Goal: Information Seeking & Learning: Learn about a topic

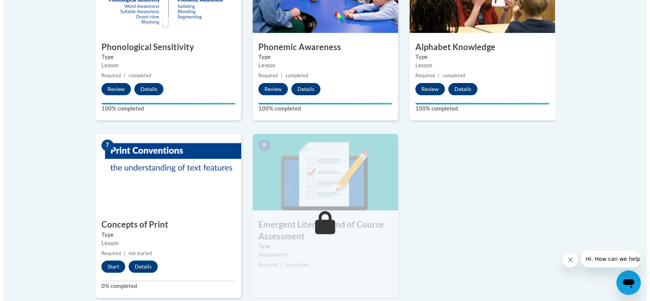
scroll to position [552, 0]
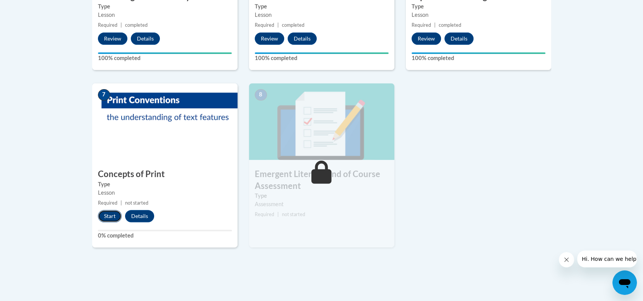
click at [113, 212] on button "Start" at bounding box center [110, 216] width 24 height 12
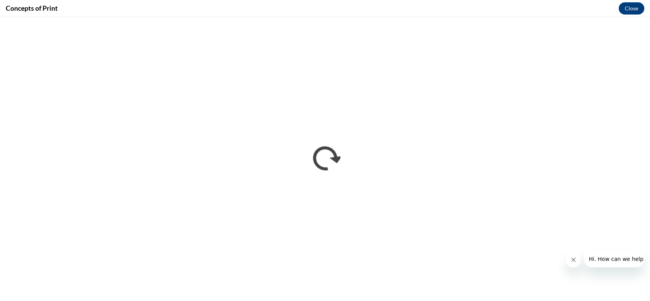
scroll to position [0, 0]
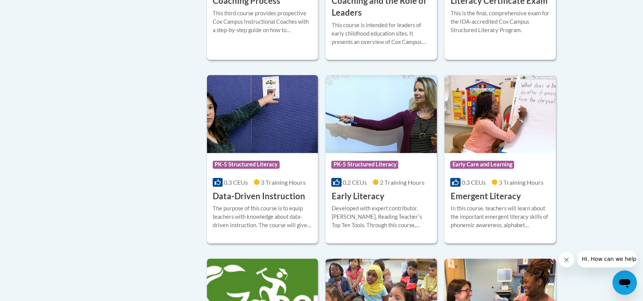
scroll to position [768, 0]
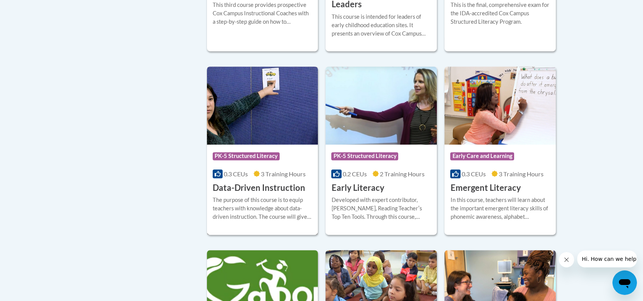
click at [266, 142] on img at bounding box center [262, 106] width 111 height 78
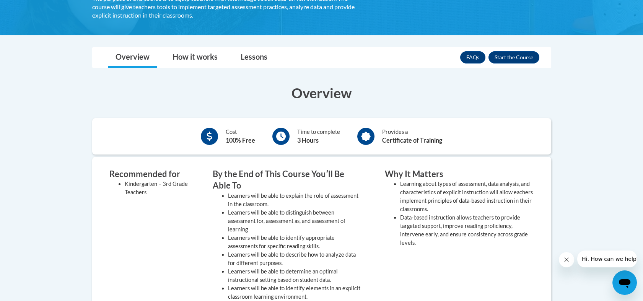
scroll to position [164, 0]
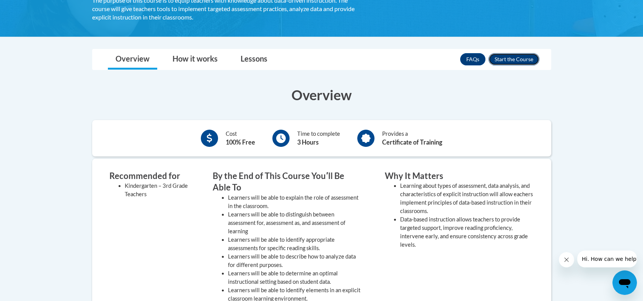
click at [512, 62] on button "Enroll" at bounding box center [514, 59] width 51 height 12
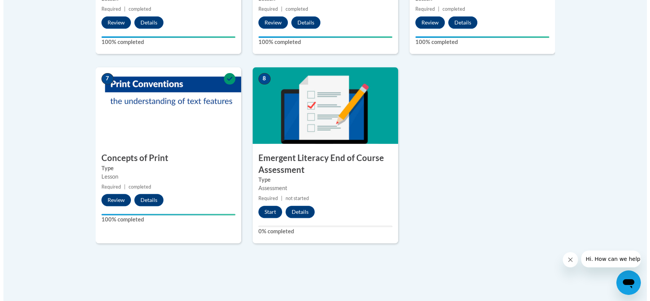
scroll to position [572, 0]
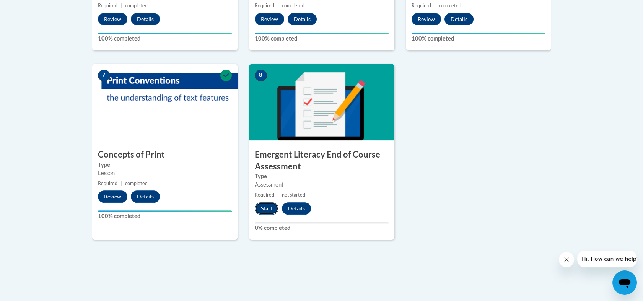
click at [264, 212] on button "Start" at bounding box center [267, 208] width 24 height 12
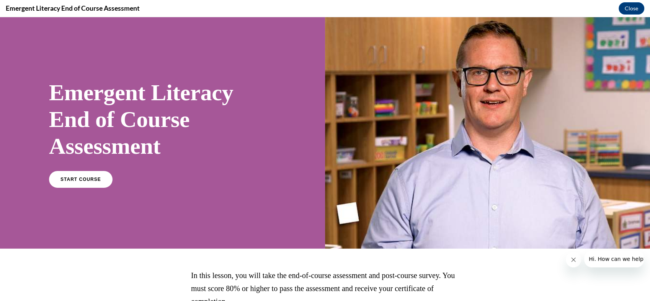
scroll to position [0, 0]
click at [93, 181] on span "START COURSE" at bounding box center [80, 180] width 42 height 6
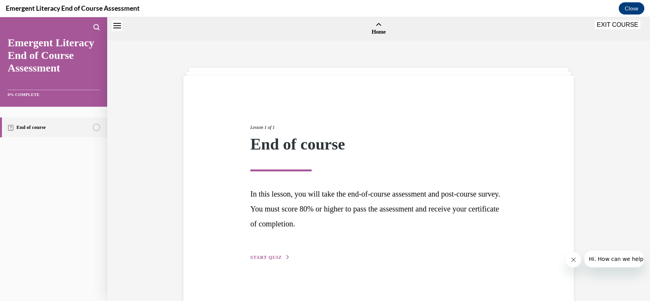
scroll to position [24, 0]
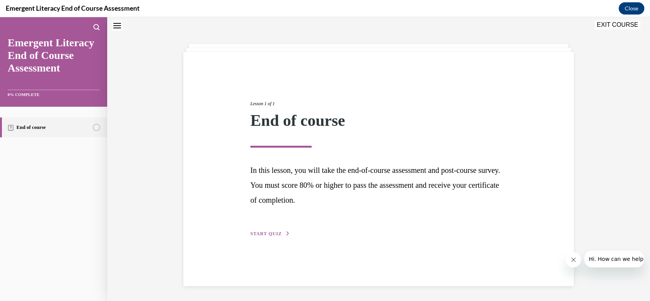
click at [264, 233] on span "START QUIZ" at bounding box center [265, 233] width 31 height 5
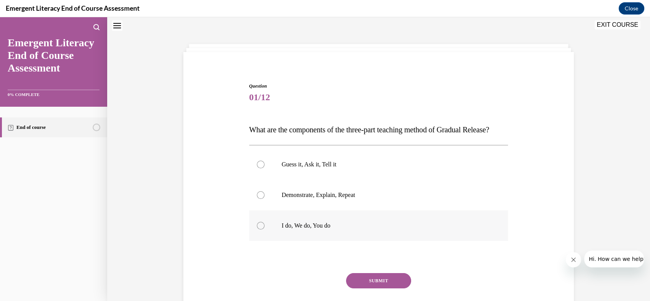
click at [257, 230] on div at bounding box center [261, 226] width 8 height 8
click at [257, 230] on input "I do, We do, You do" at bounding box center [261, 226] width 8 height 8
radio input "true"
click at [365, 289] on button "SUBMIT" at bounding box center [378, 280] width 65 height 15
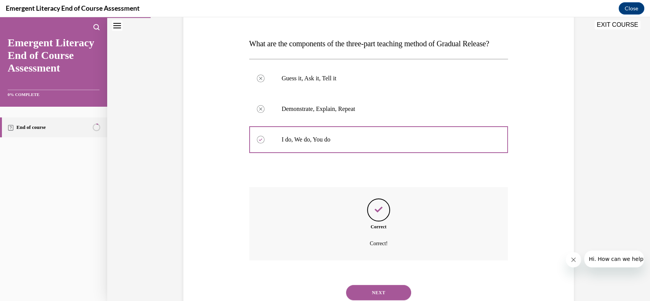
scroll to position [151, 0]
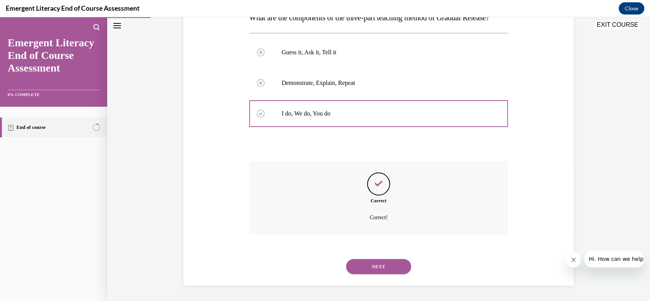
click at [362, 265] on button "NEXT" at bounding box center [378, 266] width 65 height 15
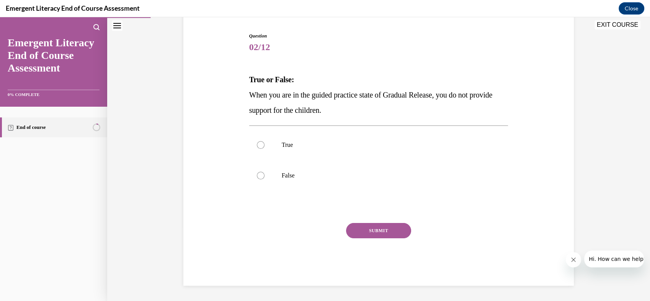
scroll to position [74, 0]
click at [257, 175] on div at bounding box center [261, 176] width 8 height 8
click at [257, 175] on input "False" at bounding box center [261, 176] width 8 height 8
radio input "true"
click at [396, 225] on button "SUBMIT" at bounding box center [378, 230] width 65 height 15
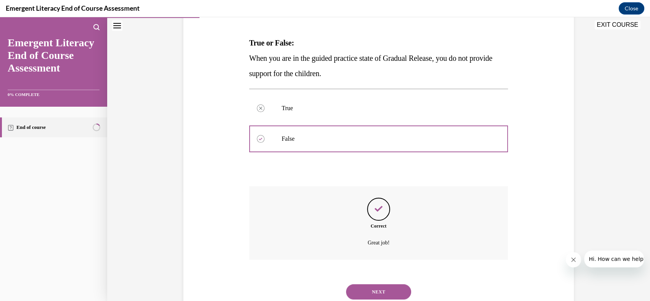
scroll to position [136, 0]
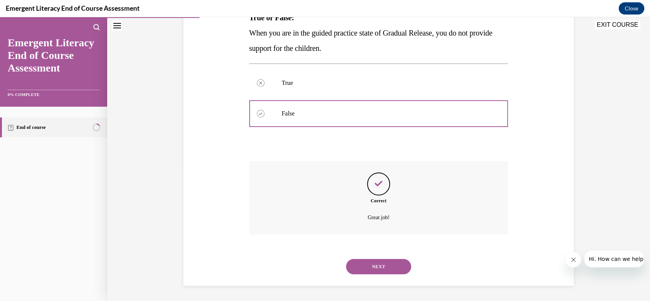
click at [356, 263] on button "NEXT" at bounding box center [378, 266] width 65 height 15
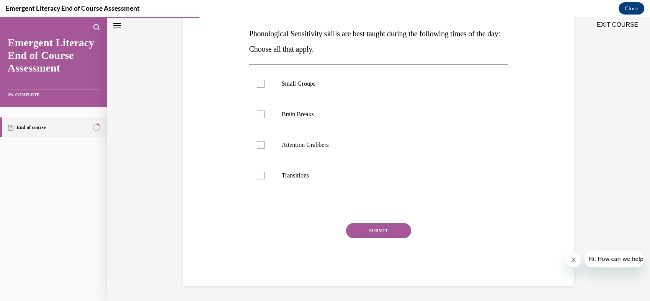
scroll to position [0, 0]
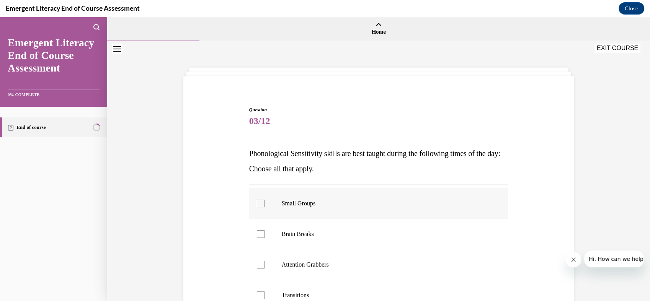
click at [258, 200] on div at bounding box center [261, 204] width 8 height 8
click at [258, 200] on input "Small Groups" at bounding box center [261, 204] width 8 height 8
checkbox input "true"
click at [263, 235] on label "Brain Breaks" at bounding box center [378, 234] width 259 height 31
click at [263, 235] on input "Brain Breaks" at bounding box center [261, 234] width 8 height 8
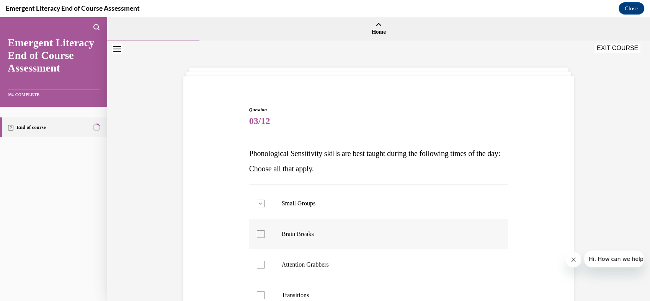
checkbox input "true"
click at [251, 269] on label "Attention Grabbers" at bounding box center [378, 265] width 259 height 31
click at [257, 269] on input "Attention Grabbers" at bounding box center [261, 265] width 8 height 8
checkbox input "true"
click at [261, 294] on label "Transitions" at bounding box center [378, 295] width 259 height 31
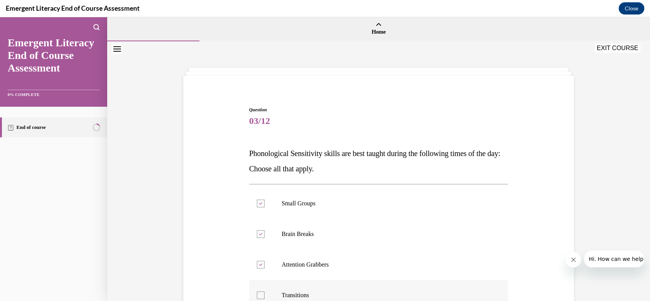
click at [261, 294] on input "Transitions" at bounding box center [261, 296] width 8 height 8
checkbox input "true"
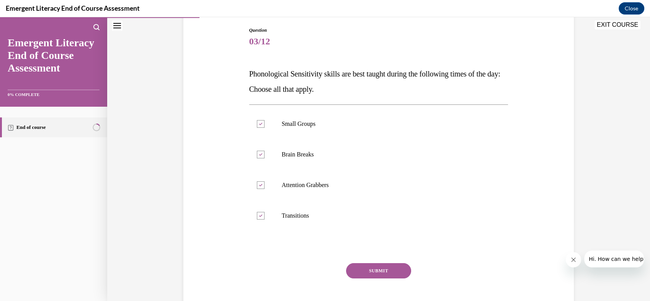
scroll to position [80, 0]
click at [372, 270] on button "SUBMIT" at bounding box center [378, 270] width 65 height 15
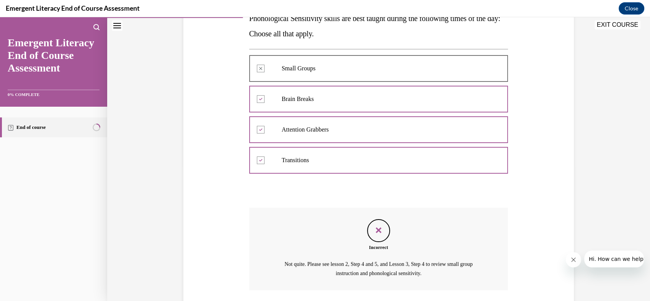
scroll to position [191, 0]
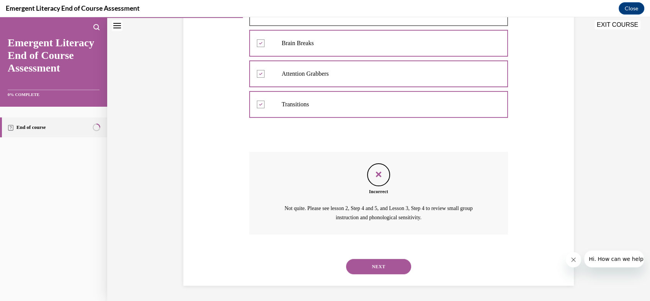
click at [372, 270] on button "NEXT" at bounding box center [378, 266] width 65 height 15
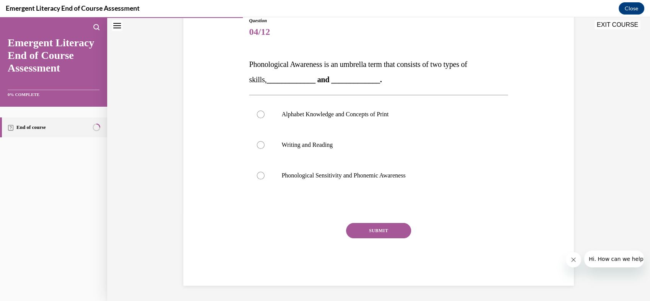
scroll to position [85, 0]
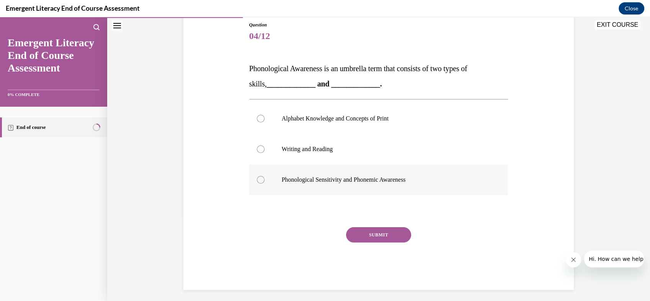
click at [257, 181] on div at bounding box center [261, 180] width 8 height 8
click at [257, 181] on input "Phonological Sensitivity and Phonemic Awareness" at bounding box center [261, 180] width 8 height 8
radio input "true"
click at [371, 241] on button "SUBMIT" at bounding box center [378, 234] width 65 height 15
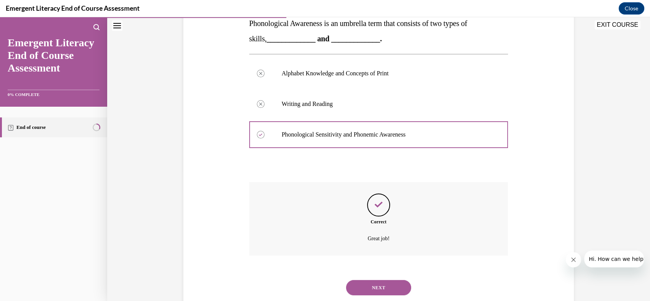
scroll to position [151, 0]
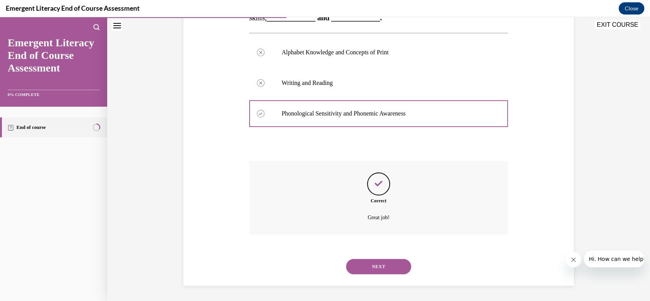
click at [377, 273] on button "NEXT" at bounding box center [378, 266] width 65 height 15
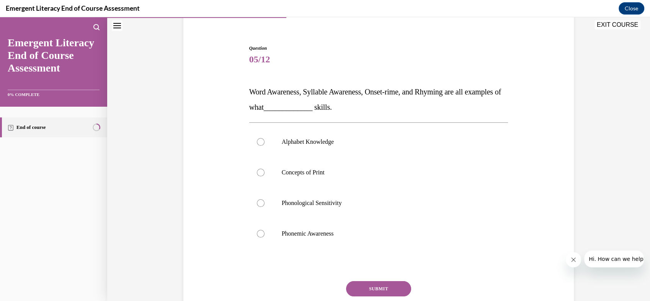
scroll to position [62, 0]
click at [258, 206] on div at bounding box center [261, 203] width 8 height 8
click at [258, 206] on input "Phonological Sensitivity" at bounding box center [261, 203] width 8 height 8
radio input "true"
click at [353, 288] on button "SUBMIT" at bounding box center [378, 288] width 65 height 15
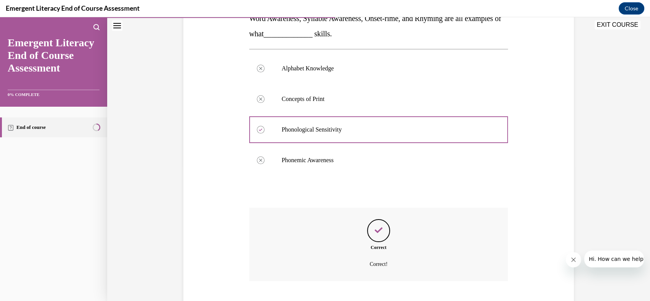
scroll to position [182, 0]
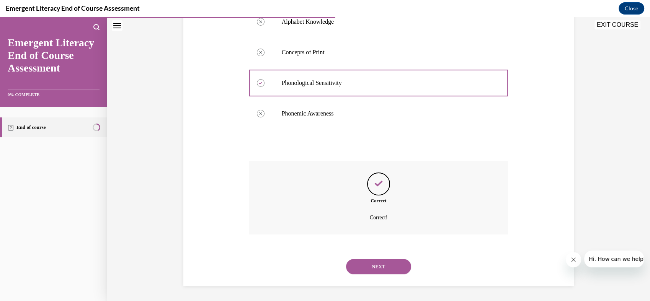
click at [361, 269] on button "NEXT" at bounding box center [378, 266] width 65 height 15
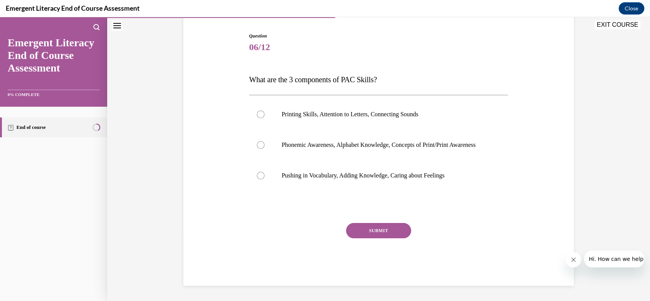
scroll to position [82, 0]
click at [257, 141] on div at bounding box center [261, 145] width 8 height 8
click at [257, 141] on input "Phonemic Awareness, Alphabet Knowledge, Concepts of Print/Print Awareness" at bounding box center [261, 145] width 8 height 8
radio input "true"
click at [358, 234] on button "SUBMIT" at bounding box center [378, 230] width 65 height 15
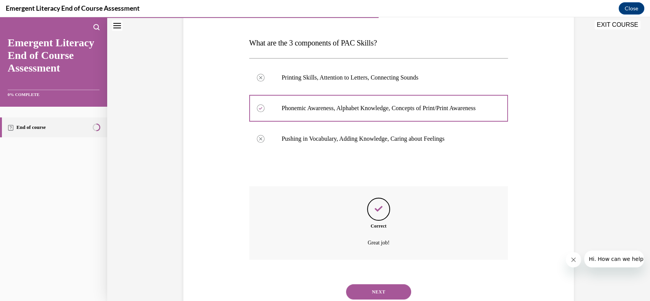
scroll to position [144, 0]
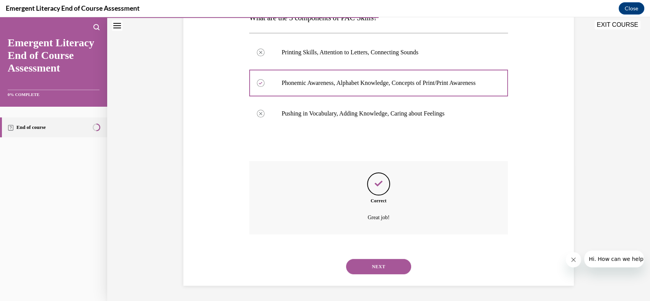
click at [366, 269] on button "NEXT" at bounding box center [378, 266] width 65 height 15
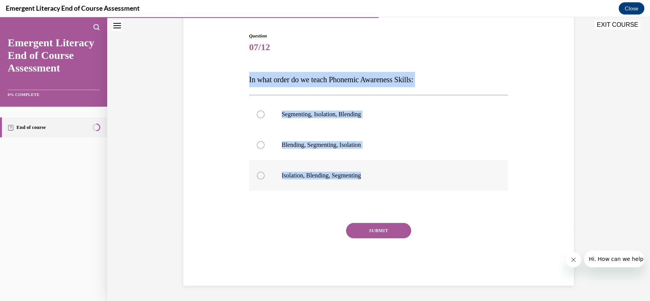
drag, startPoint x: 247, startPoint y: 78, endPoint x: 367, endPoint y: 168, distance: 150.0
click at [367, 168] on div "Question 07/12 In what order do we teach Phonemic Awareness Skills: Segmenting,…" at bounding box center [378, 159] width 259 height 253
copy div "In what order do we teach Phonemic Awareness Skills: Segmenting, Isolation, Ble…"
click at [243, 129] on div "Question 07/12 In what order do we teach Phonemic Awareness Skills: Segmenting,…" at bounding box center [378, 148] width 394 height 276
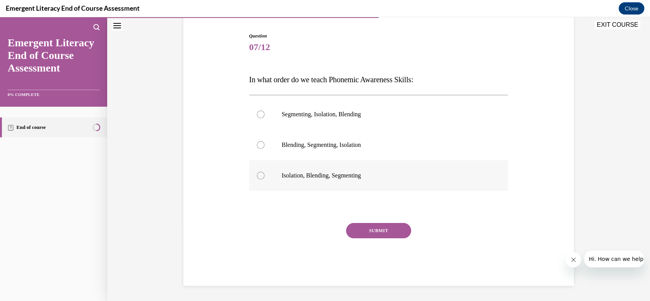
click at [257, 177] on div at bounding box center [261, 176] width 8 height 8
click at [257, 177] on input "Isolation, Blending, Segmenting" at bounding box center [261, 176] width 8 height 8
radio input "true"
click at [349, 235] on button "SUBMIT" at bounding box center [378, 230] width 65 height 15
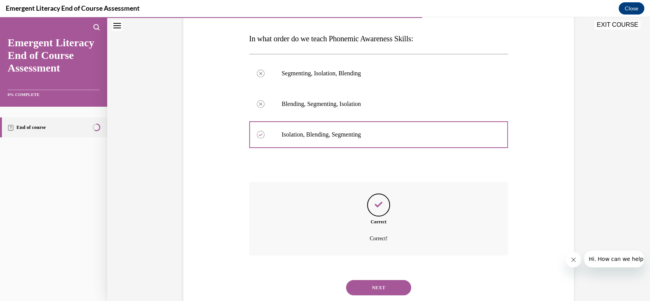
scroll to position [136, 0]
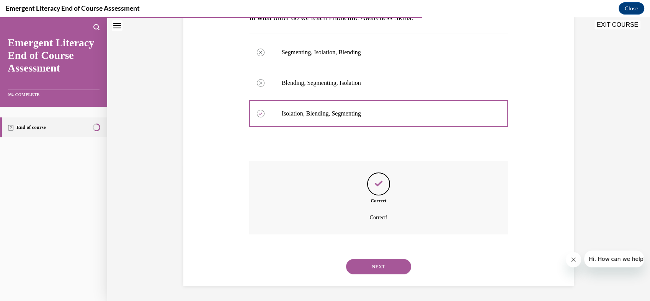
click at [358, 263] on button "NEXT" at bounding box center [378, 266] width 65 height 15
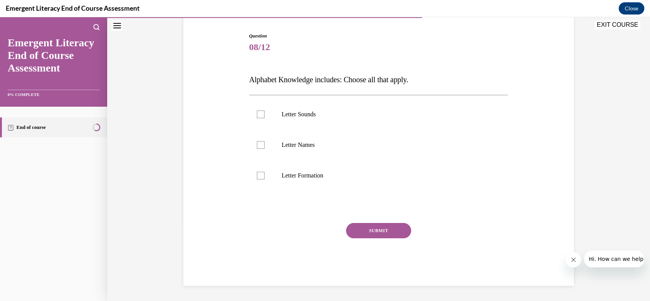
scroll to position [74, 0]
click at [260, 175] on div at bounding box center [261, 176] width 8 height 8
click at [260, 175] on input "Letter Formation" at bounding box center [261, 176] width 8 height 8
checkbox input "true"
click at [264, 116] on label "Letter Sounds" at bounding box center [378, 114] width 259 height 31
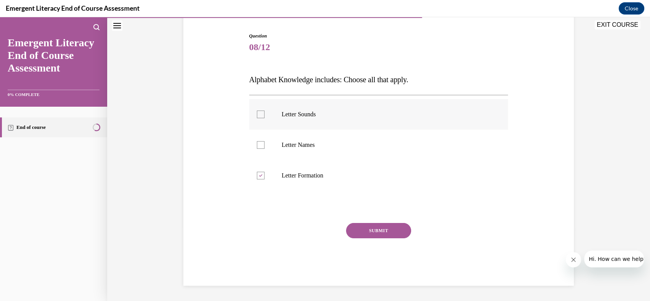
click at [264, 116] on input "Letter Sounds" at bounding box center [261, 115] width 8 height 8
checkbox input "true"
click at [354, 230] on button "SUBMIT" at bounding box center [378, 230] width 65 height 15
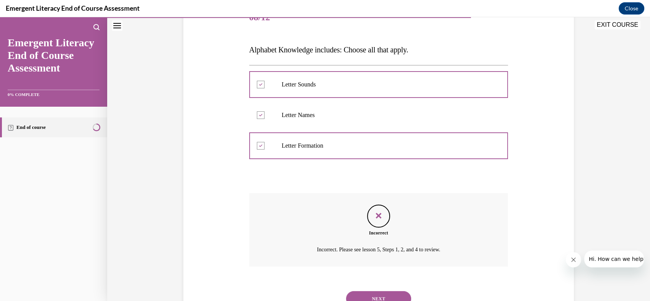
scroll to position [136, 0]
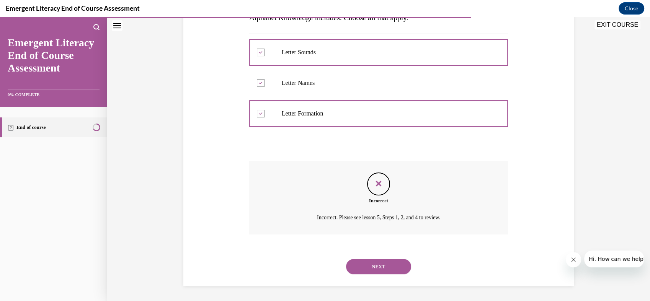
click at [374, 271] on button "NEXT" at bounding box center [378, 266] width 65 height 15
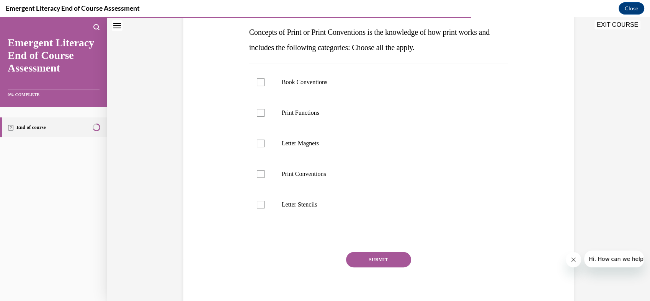
scroll to position [122, 0]
click at [263, 117] on label "Print Functions" at bounding box center [378, 112] width 259 height 31
click at [263, 116] on input "Print Functions" at bounding box center [261, 112] width 8 height 8
checkbox input "true"
click at [261, 77] on label "Book Conventions" at bounding box center [378, 81] width 259 height 31
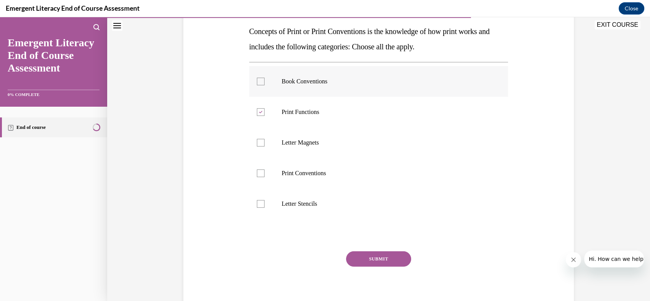
click at [261, 78] on input "Book Conventions" at bounding box center [261, 82] width 8 height 8
checkbox input "true"
click at [257, 179] on label "Print Conventions" at bounding box center [378, 173] width 259 height 31
click at [257, 177] on input "Print Conventions" at bounding box center [261, 174] width 8 height 8
checkbox input "true"
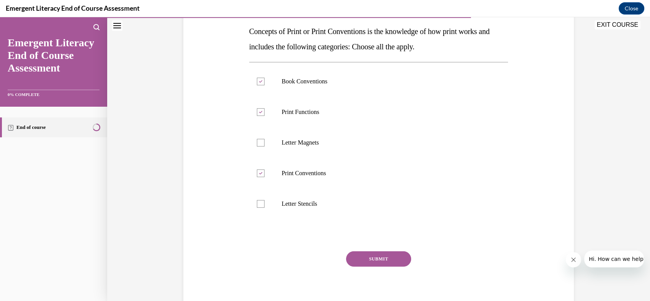
click at [353, 264] on button "SUBMIT" at bounding box center [378, 258] width 65 height 15
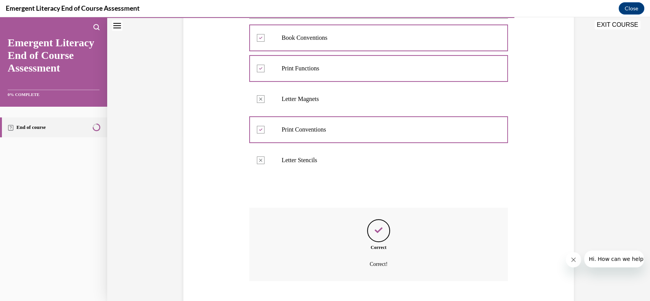
scroll to position [212, 0]
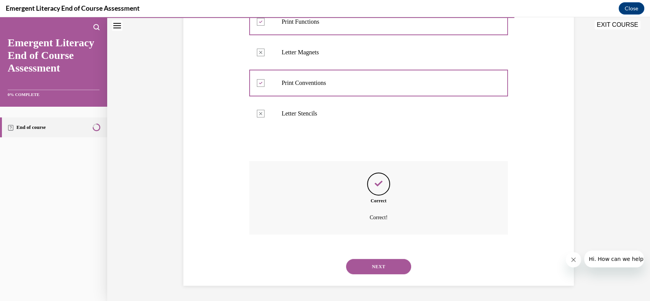
click at [355, 269] on button "NEXT" at bounding box center [378, 266] width 65 height 15
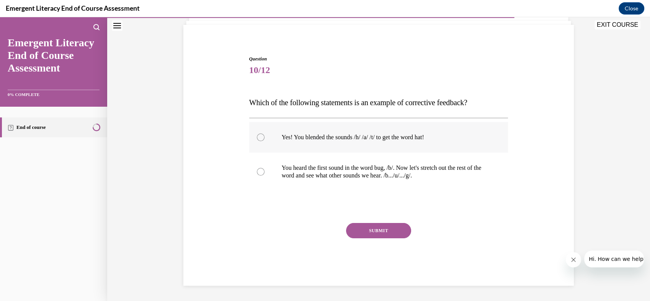
click at [257, 136] on div at bounding box center [261, 138] width 8 height 8
click at [257, 136] on input "Yes! You blended the sounds /h/ /a/ /t/ to get the word hat!" at bounding box center [261, 138] width 8 height 8
radio input "true"
click at [365, 233] on button "SUBMIT" at bounding box center [378, 230] width 65 height 15
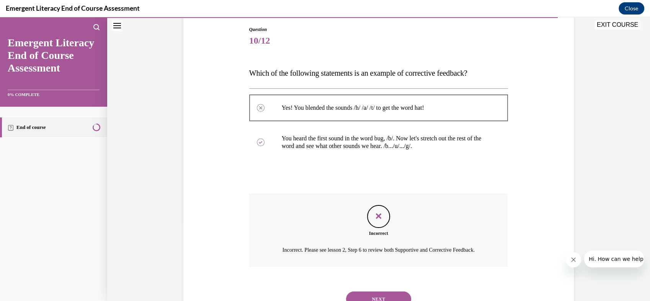
scroll to position [122, 0]
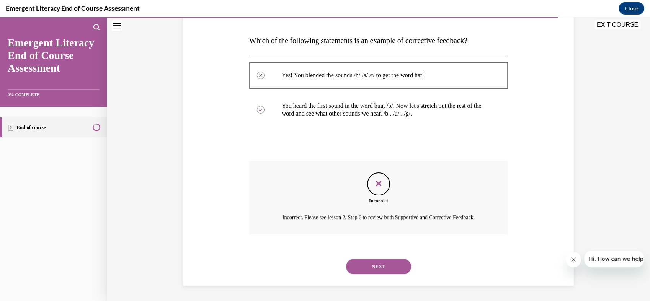
click at [368, 263] on button "NEXT" at bounding box center [378, 266] width 65 height 15
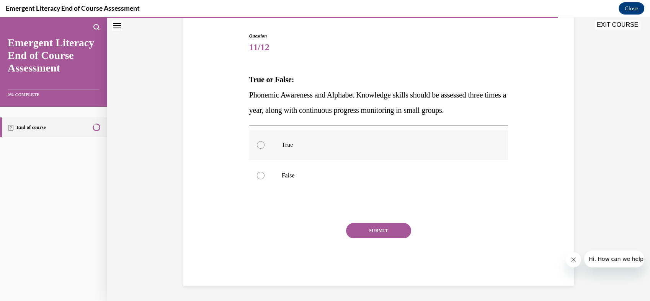
click at [257, 142] on div at bounding box center [261, 145] width 8 height 8
click at [257, 142] on input "True" at bounding box center [261, 145] width 8 height 8
radio input "true"
click at [363, 236] on button "SUBMIT" at bounding box center [378, 230] width 65 height 15
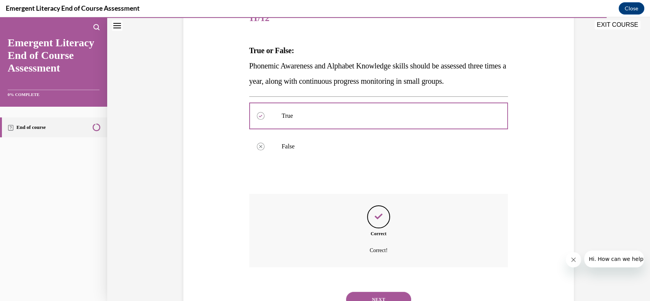
scroll to position [136, 0]
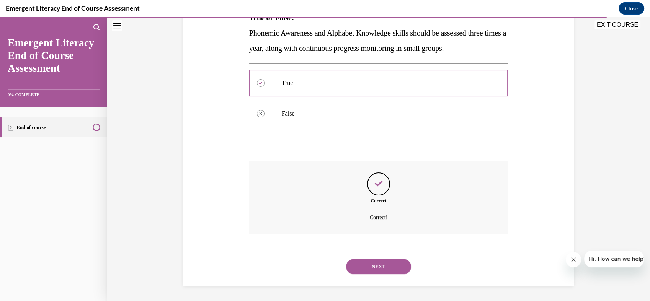
click at [374, 269] on button "NEXT" at bounding box center [378, 266] width 65 height 15
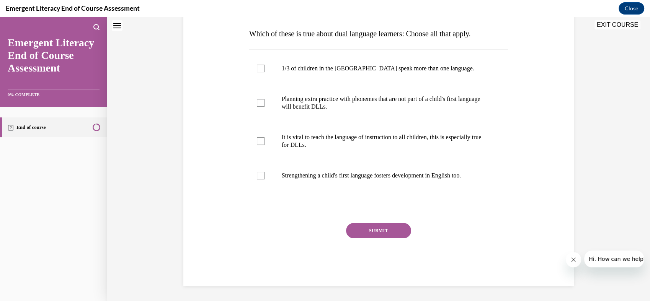
scroll to position [0, 0]
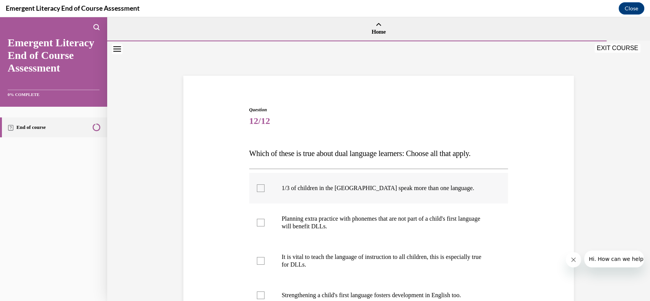
click at [261, 186] on div at bounding box center [261, 188] width 8 height 8
click at [261, 186] on input "1/3 of children in the US speak more than one language." at bounding box center [261, 188] width 8 height 8
checkbox input "true"
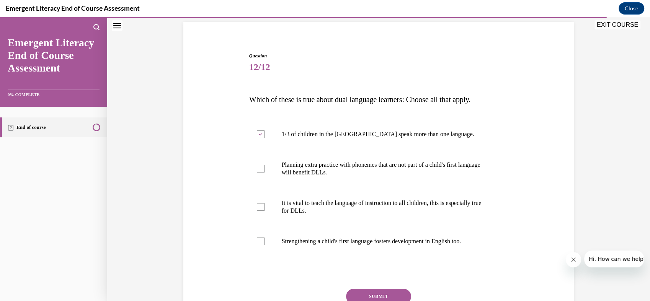
scroll to position [63, 0]
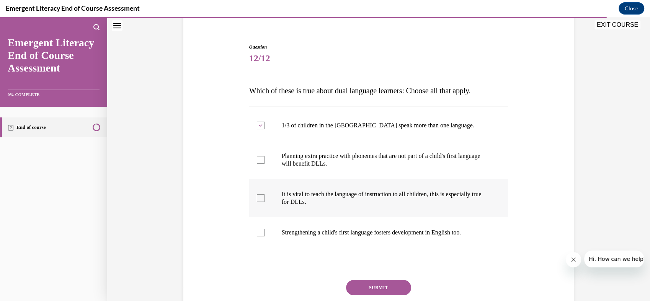
click at [260, 196] on div at bounding box center [261, 198] width 8 height 8
click at [260, 196] on input "It is vital to teach the language of instruction to all children, this is espec…" at bounding box center [261, 198] width 8 height 8
checkbox input "true"
click at [257, 163] on div at bounding box center [261, 160] width 8 height 8
click at [257, 163] on input "Planning extra practice with phonemes that are not part of a child's first lang…" at bounding box center [261, 160] width 8 height 8
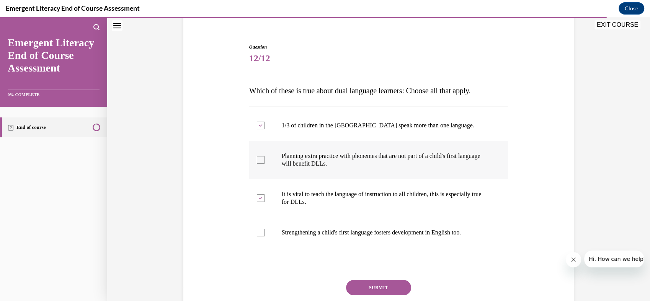
checkbox input "true"
click at [355, 286] on button "SUBMIT" at bounding box center [378, 287] width 65 height 15
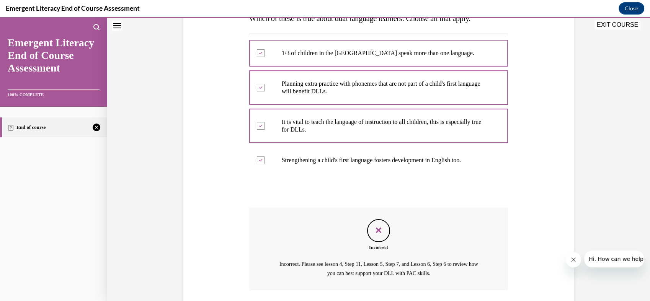
scroll to position [191, 0]
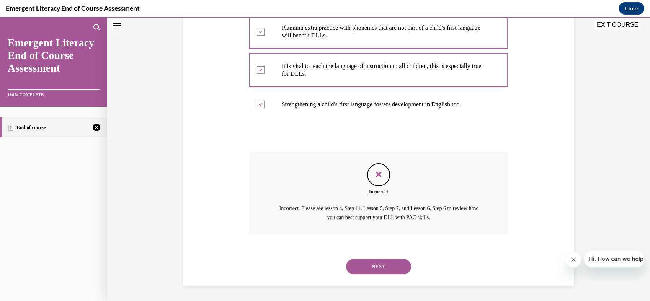
click at [360, 271] on button "NEXT" at bounding box center [378, 266] width 65 height 15
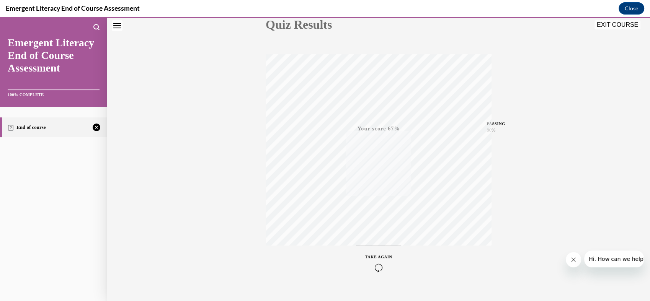
scroll to position [108, 0]
click at [374, 253] on icon "button" at bounding box center [378, 254] width 27 height 8
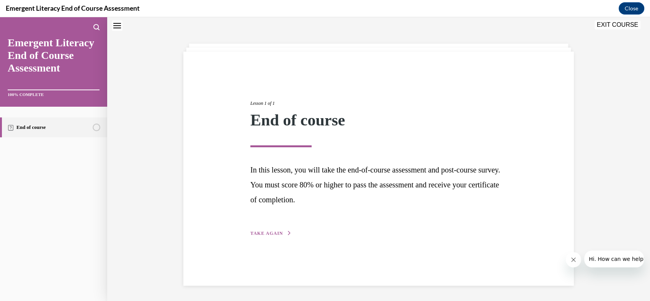
click at [279, 235] on button "TAKE AGAIN" at bounding box center [270, 233] width 41 height 7
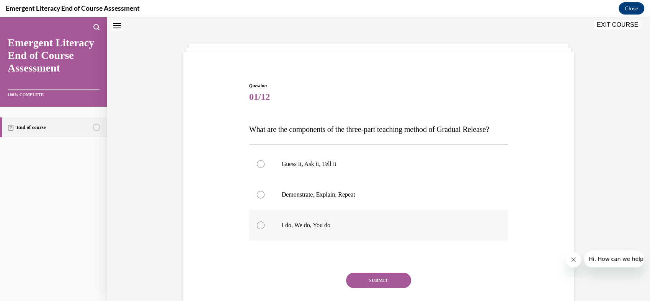
click at [259, 229] on div at bounding box center [261, 226] width 8 height 8
click at [259, 229] on input "I do, We do, You do" at bounding box center [261, 226] width 8 height 8
radio input "true"
click at [368, 288] on button "SUBMIT" at bounding box center [378, 280] width 65 height 15
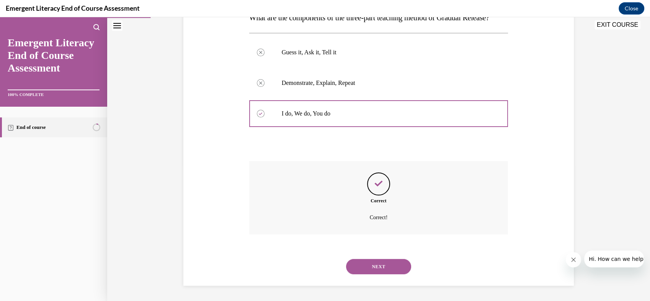
scroll to position [151, 0]
click at [364, 266] on button "NEXT" at bounding box center [378, 266] width 65 height 15
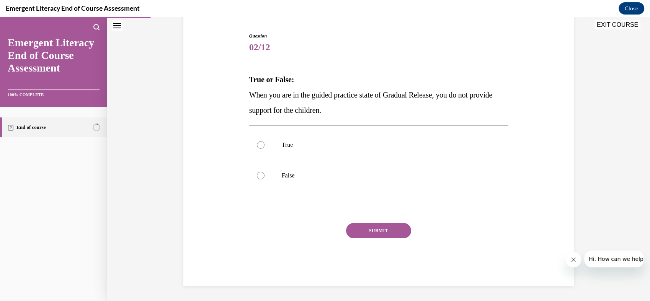
scroll to position [74, 0]
click at [258, 177] on div at bounding box center [261, 176] width 8 height 8
click at [258, 177] on input "False" at bounding box center [261, 176] width 8 height 8
radio input "true"
click at [361, 229] on button "SUBMIT" at bounding box center [378, 230] width 65 height 15
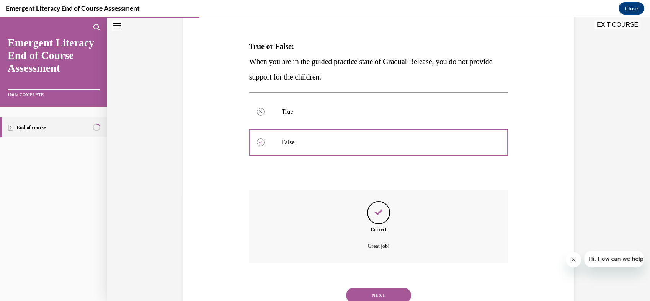
scroll to position [136, 0]
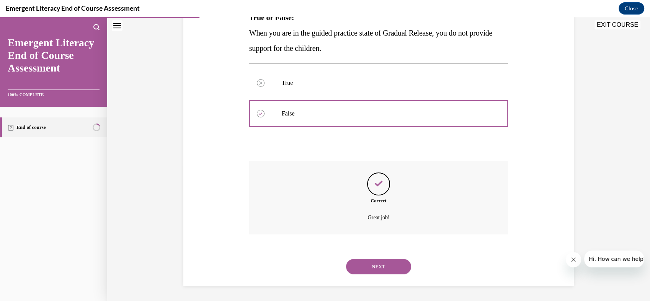
click at [371, 263] on button "NEXT" at bounding box center [378, 266] width 65 height 15
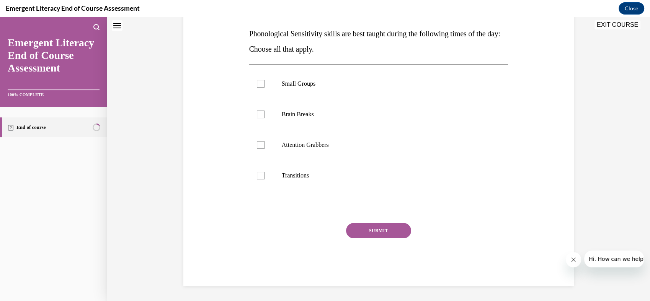
scroll to position [0, 0]
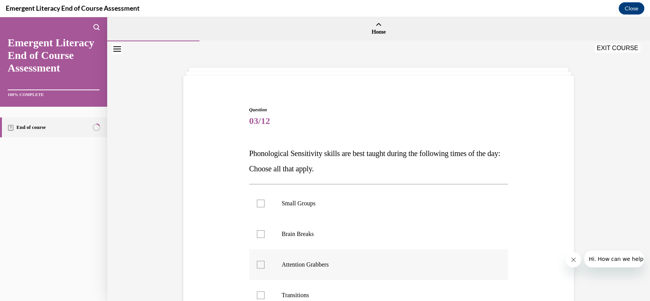
click at [257, 266] on div at bounding box center [261, 265] width 8 height 8
click at [257, 266] on input "Attention Grabbers" at bounding box center [261, 265] width 8 height 8
checkbox input "true"
click at [256, 242] on label "Brain Breaks" at bounding box center [378, 234] width 259 height 31
click at [257, 238] on input "Brain Breaks" at bounding box center [261, 234] width 8 height 8
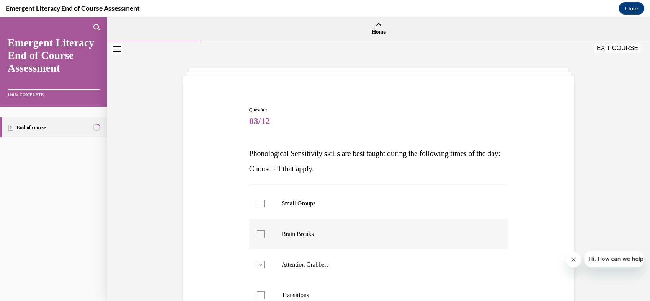
checkbox input "true"
click at [256, 198] on label "Small Groups" at bounding box center [378, 203] width 259 height 31
click at [257, 200] on input "Small Groups" at bounding box center [261, 204] width 8 height 8
checkbox input "true"
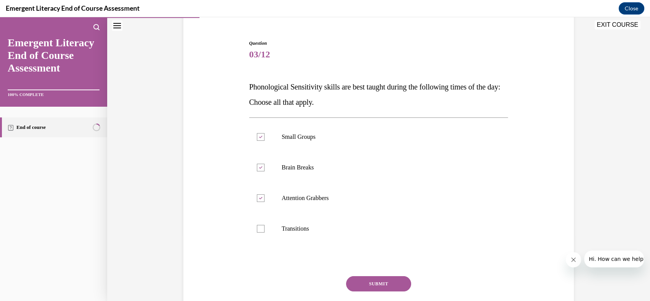
scroll to position [72, 0]
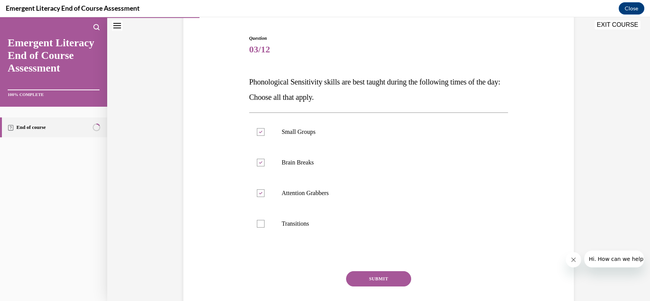
click at [377, 277] on button "SUBMIT" at bounding box center [378, 278] width 65 height 15
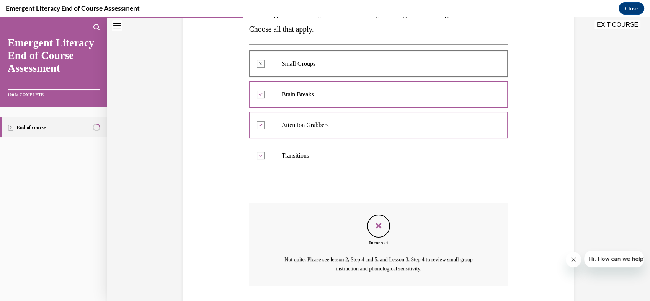
scroll to position [134, 0]
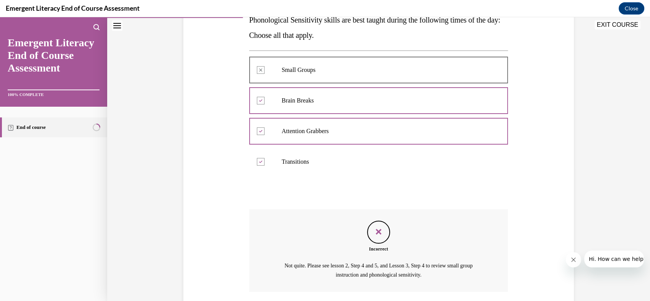
click at [375, 229] on icon "Feedback" at bounding box center [378, 231] width 11 height 11
click at [610, 22] on button "EXIT COURSE" at bounding box center [617, 24] width 46 height 9
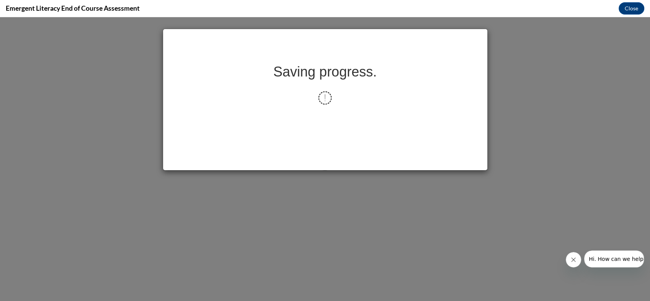
scroll to position [0, 0]
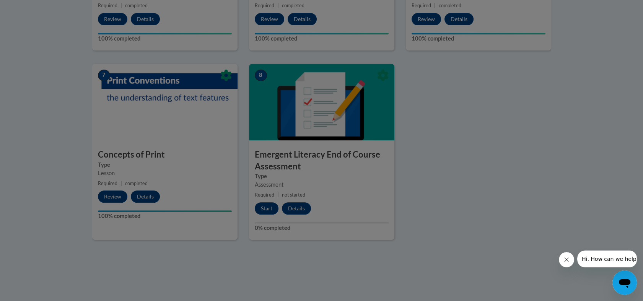
click at [263, 206] on div at bounding box center [321, 150] width 643 height 301
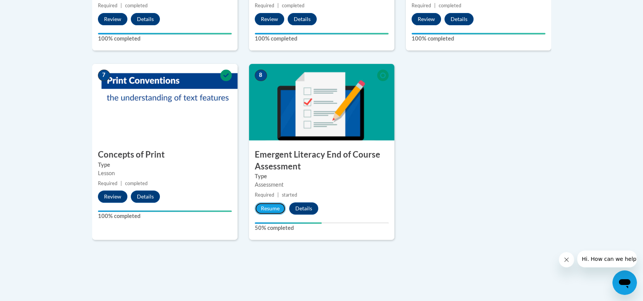
click at [263, 206] on button "Resume" at bounding box center [270, 208] width 31 height 12
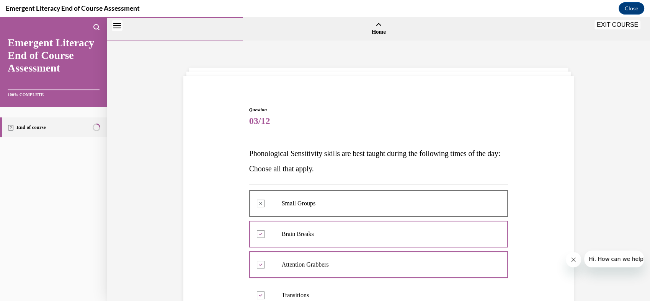
scroll to position [191, 0]
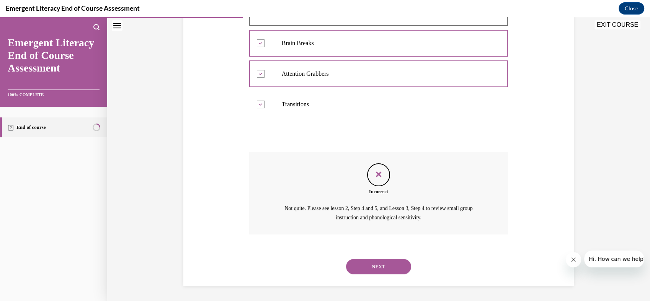
click at [357, 267] on button "NEXT" at bounding box center [378, 266] width 65 height 15
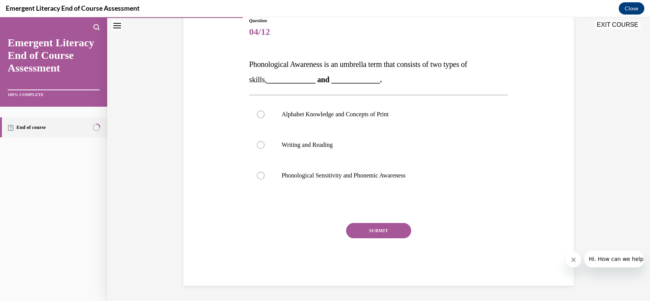
scroll to position [85, 0]
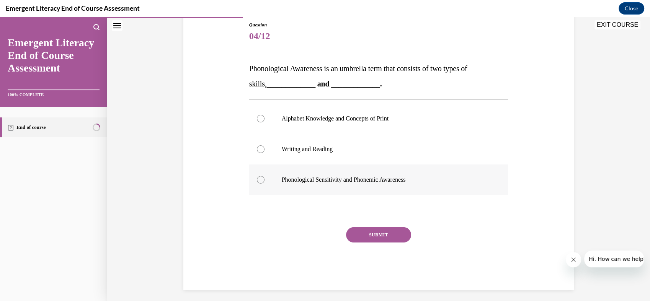
click at [257, 183] on div at bounding box center [261, 180] width 8 height 8
click at [257, 183] on input "Phonological Sensitivity and Phonemic Awareness" at bounding box center [261, 180] width 8 height 8
radio input "true"
click at [354, 234] on button "SUBMIT" at bounding box center [378, 234] width 65 height 15
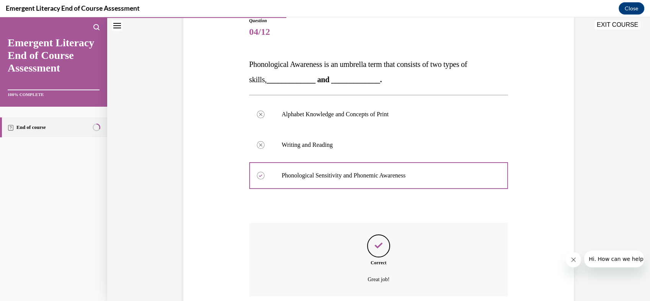
scroll to position [151, 0]
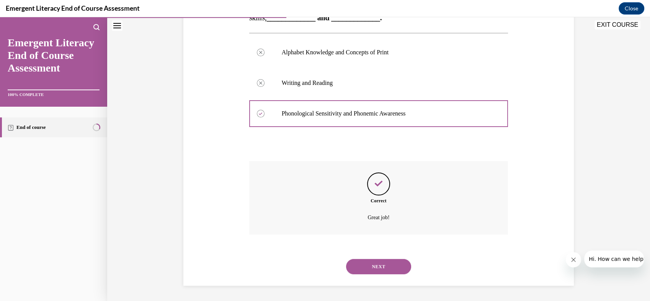
click at [374, 265] on button "NEXT" at bounding box center [378, 266] width 65 height 15
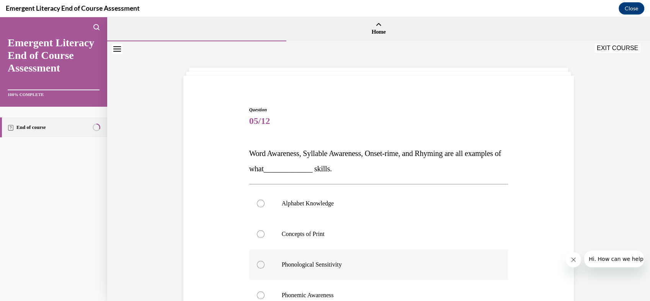
click at [258, 266] on div at bounding box center [261, 265] width 8 height 8
click at [258, 266] on input "Phonological Sensitivity" at bounding box center [261, 265] width 8 height 8
radio input "true"
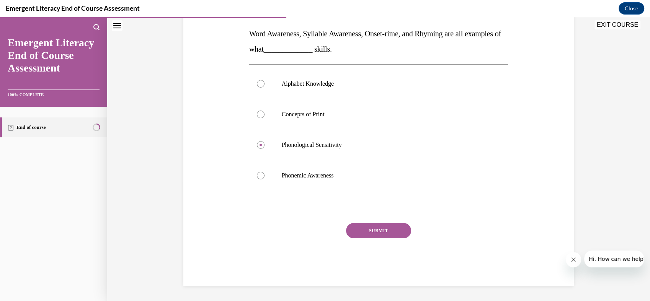
click at [372, 232] on button "SUBMIT" at bounding box center [378, 230] width 65 height 15
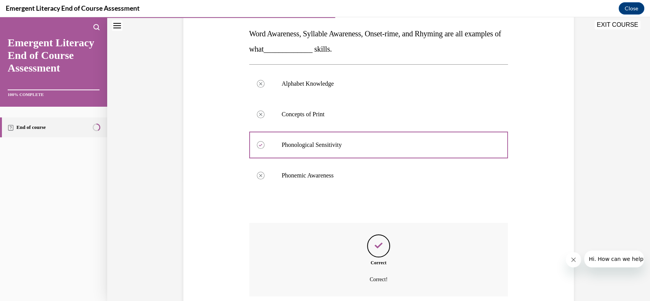
scroll to position [182, 0]
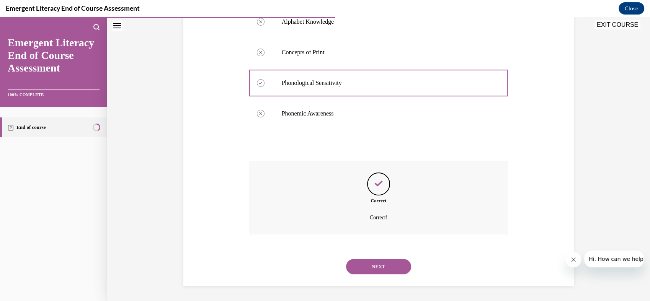
click at [359, 263] on button "NEXT" at bounding box center [378, 266] width 65 height 15
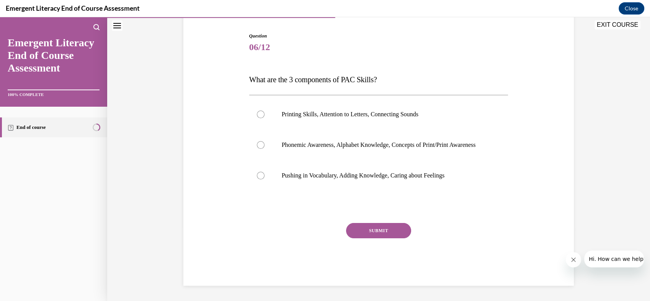
scroll to position [82, 0]
click at [258, 143] on div at bounding box center [261, 145] width 8 height 8
click at [258, 143] on input "Phonemic Awareness, Alphabet Knowledge, Concepts of Print/Print Awareness" at bounding box center [261, 145] width 8 height 8
radio input "true"
click at [355, 232] on button "SUBMIT" at bounding box center [378, 230] width 65 height 15
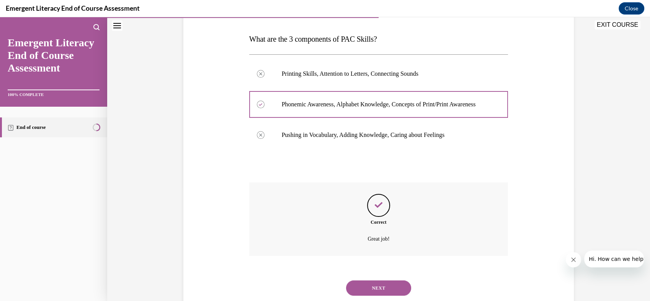
scroll to position [144, 0]
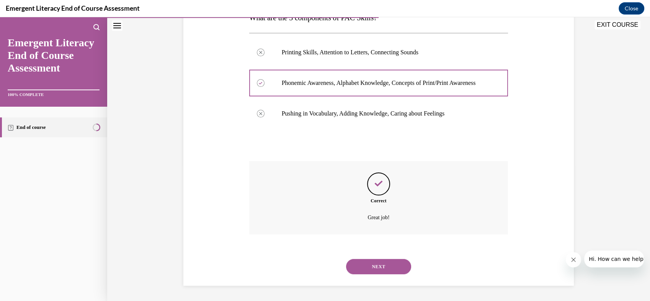
click at [361, 263] on button "NEXT" at bounding box center [378, 266] width 65 height 15
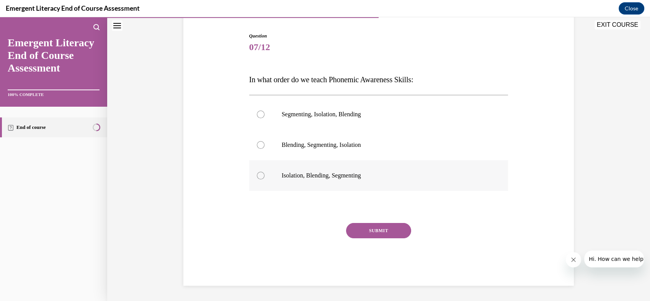
click at [254, 178] on label "Isolation, Blending, Segmenting" at bounding box center [378, 175] width 259 height 31
click at [257, 178] on input "Isolation, Blending, Segmenting" at bounding box center [261, 176] width 8 height 8
radio input "true"
click at [372, 232] on button "SUBMIT" at bounding box center [378, 230] width 65 height 15
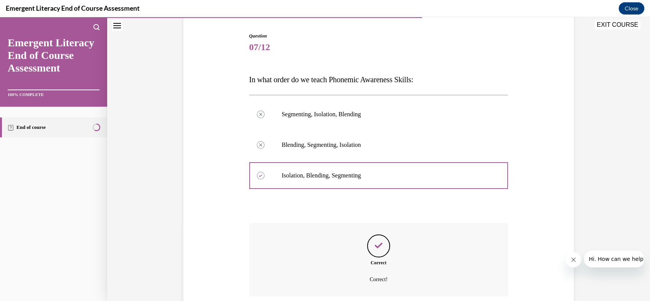
scroll to position [136, 0]
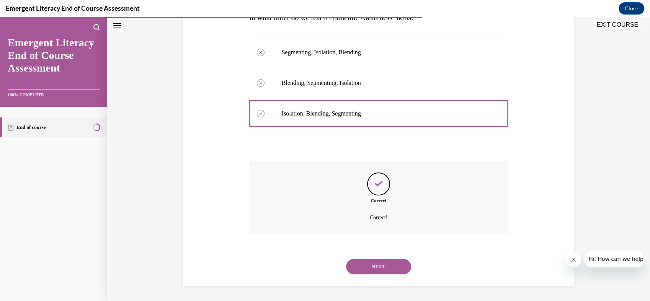
click at [364, 264] on button "NEXT" at bounding box center [378, 266] width 65 height 15
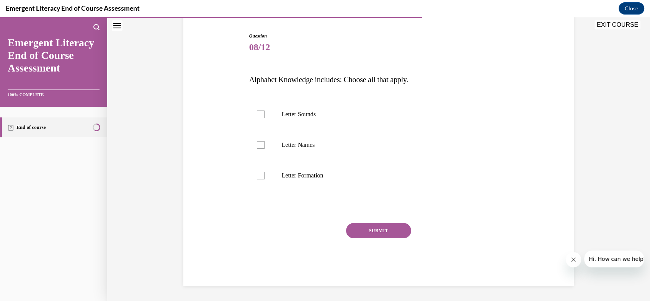
scroll to position [74, 0]
click at [257, 178] on div at bounding box center [261, 176] width 8 height 8
click at [257, 178] on input "Letter Formation" at bounding box center [261, 176] width 8 height 8
checkbox input "true"
click at [257, 119] on label "Letter Sounds" at bounding box center [378, 114] width 259 height 31
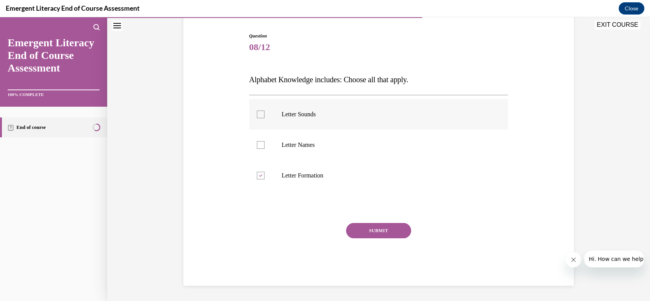
click at [257, 118] on input "Letter Sounds" at bounding box center [261, 115] width 8 height 8
checkbox input "true"
click at [353, 231] on button "SUBMIT" at bounding box center [378, 230] width 65 height 15
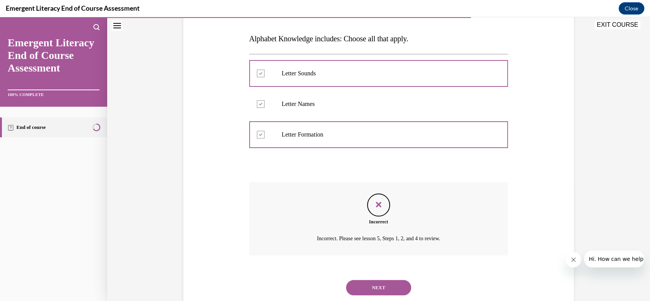
scroll to position [136, 0]
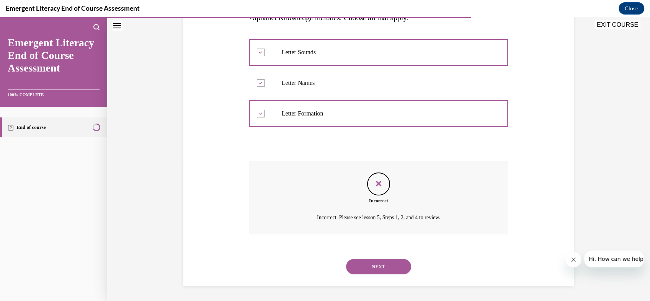
click at [356, 265] on button "NEXT" at bounding box center [378, 266] width 65 height 15
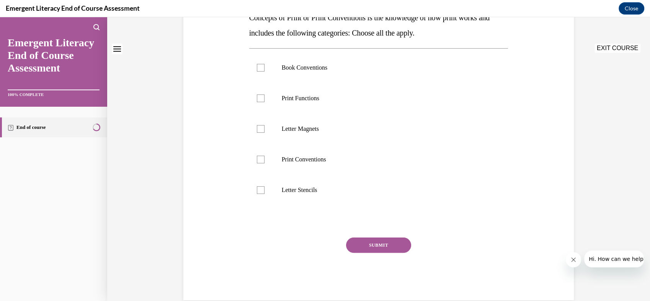
scroll to position [0, 0]
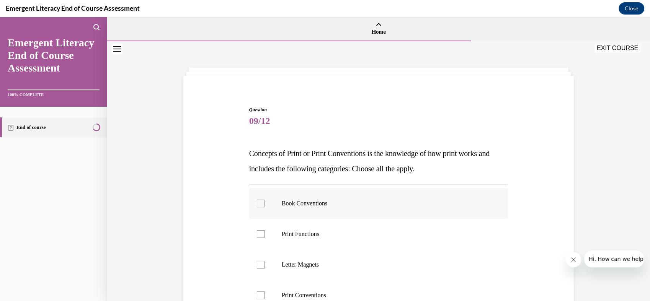
click at [255, 207] on label "Book Conventions" at bounding box center [378, 203] width 259 height 31
click at [257, 207] on input "Book Conventions" at bounding box center [261, 204] width 8 height 8
checkbox input "true"
click at [255, 238] on label "Print Functions" at bounding box center [378, 234] width 259 height 31
click at [257, 238] on input "Print Functions" at bounding box center [261, 234] width 8 height 8
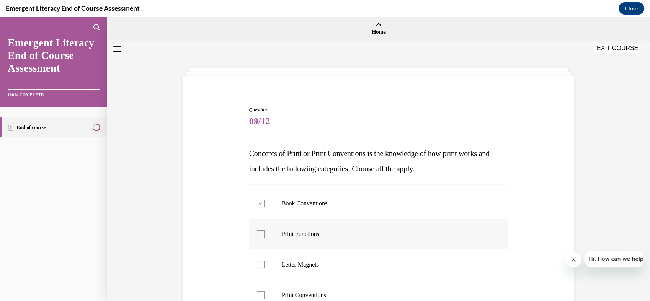
checkbox input "true"
click at [260, 295] on div at bounding box center [261, 296] width 8 height 8
click at [260, 295] on input "Print Conventions" at bounding box center [261, 296] width 8 height 8
checkbox input "true"
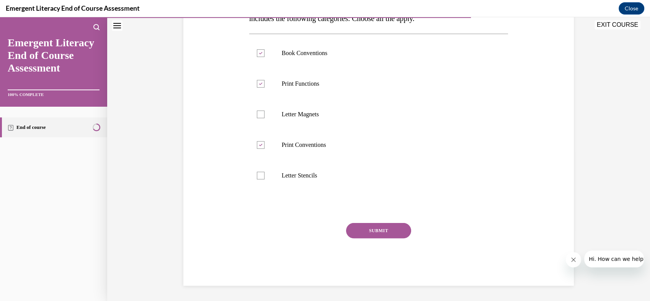
click at [373, 226] on button "SUBMIT" at bounding box center [378, 230] width 65 height 15
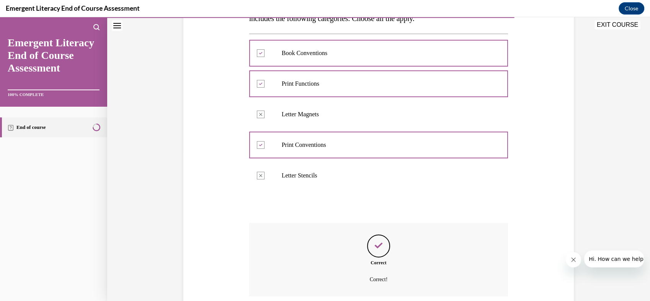
scroll to position [212, 0]
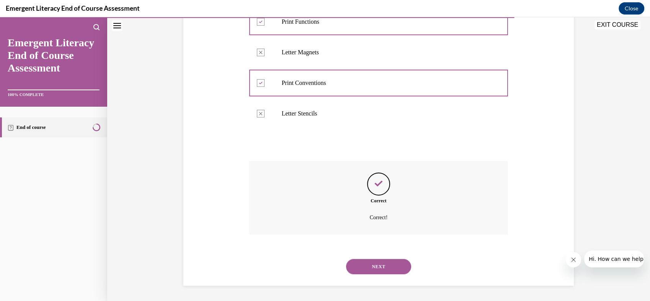
click at [368, 268] on button "NEXT" at bounding box center [378, 266] width 65 height 15
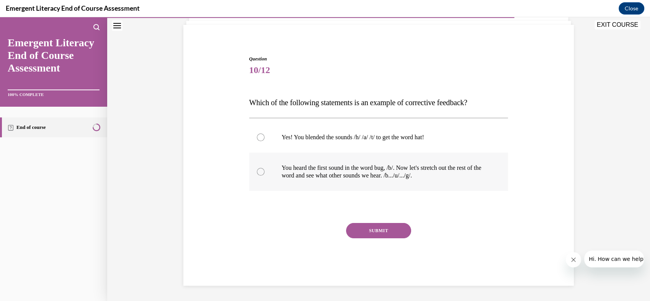
click at [257, 172] on div at bounding box center [261, 172] width 8 height 8
click at [257, 172] on input "You heard the first sound in the word bug, /b/. Now let's stretch out the rest …" at bounding box center [261, 172] width 8 height 8
radio input "true"
click at [356, 224] on button "SUBMIT" at bounding box center [378, 230] width 65 height 15
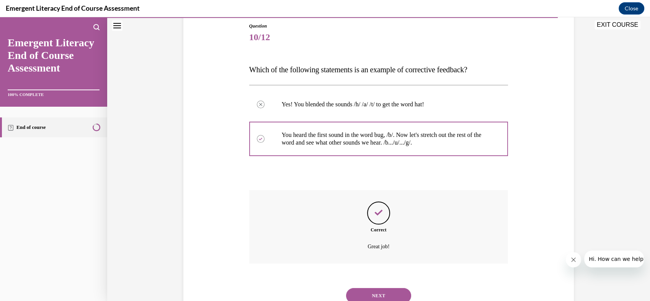
scroll to position [113, 0]
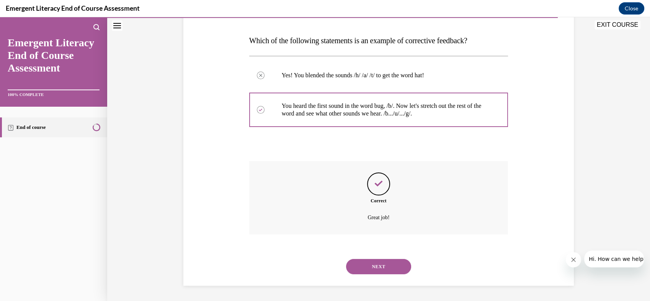
click at [358, 269] on button "NEXT" at bounding box center [378, 266] width 65 height 15
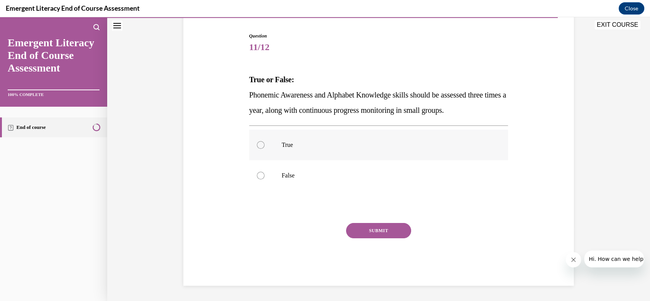
click at [260, 147] on div at bounding box center [261, 145] width 8 height 8
click at [260, 147] on input "True" at bounding box center [261, 145] width 8 height 8
radio input "true"
click at [352, 233] on button "SUBMIT" at bounding box center [378, 230] width 65 height 15
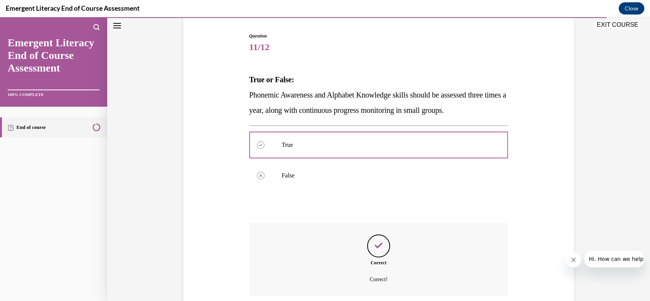
scroll to position [136, 0]
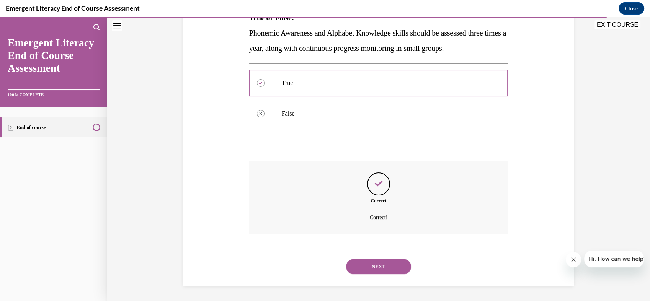
click at [357, 264] on button "NEXT" at bounding box center [378, 266] width 65 height 15
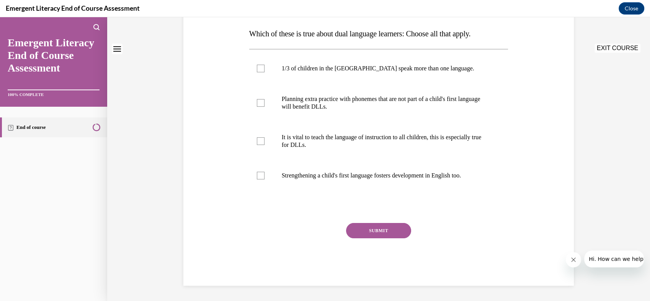
scroll to position [0, 0]
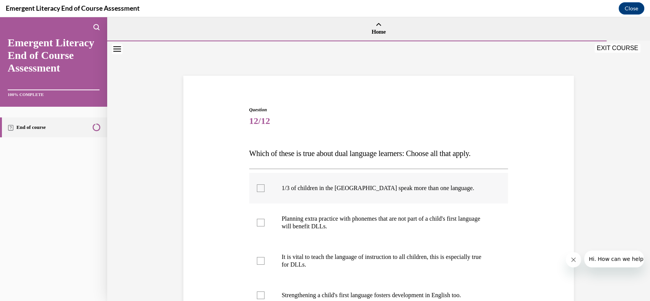
click at [254, 184] on label "1/3 of children in the US speak more than one language." at bounding box center [378, 188] width 259 height 31
click at [257, 184] on input "1/3 of children in the US speak more than one language." at bounding box center [261, 188] width 8 height 8
checkbox input "true"
click at [260, 224] on div at bounding box center [261, 223] width 8 height 8
click at [260, 224] on input "Planning extra practice with phonemes that are not part of a child's first lang…" at bounding box center [261, 223] width 8 height 8
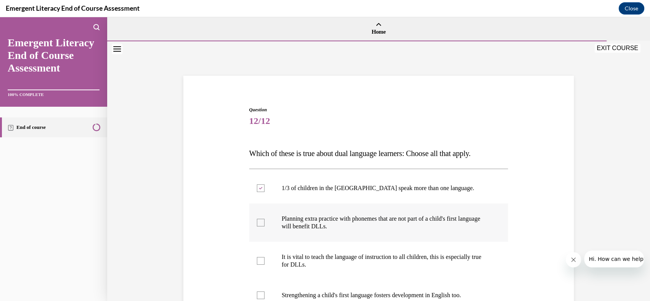
checkbox input "true"
click at [258, 259] on div at bounding box center [261, 261] width 8 height 8
click at [258, 259] on input "It is vital to teach the language of instruction to all children, this is espec…" at bounding box center [261, 261] width 8 height 8
checkbox input "true"
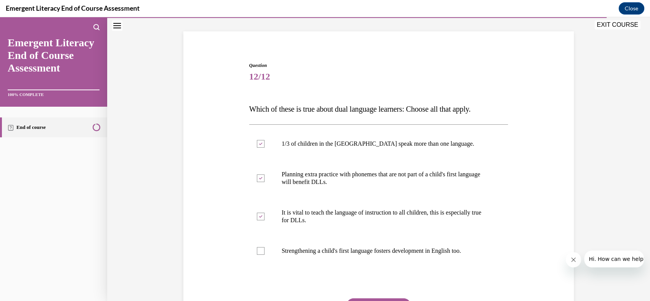
scroll to position [57, 0]
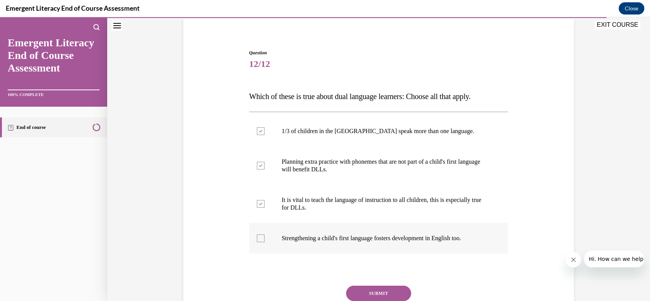
click at [257, 237] on div at bounding box center [261, 239] width 8 height 8
click at [257, 237] on input "Strengthening a child's first language fosters development in English too." at bounding box center [261, 239] width 8 height 8
checkbox input "true"
click at [368, 291] on button "SUBMIT" at bounding box center [378, 293] width 65 height 15
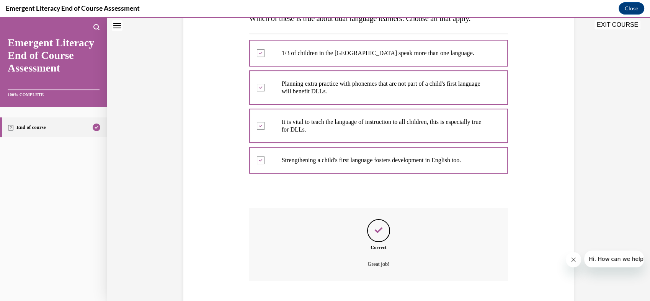
scroll to position [182, 0]
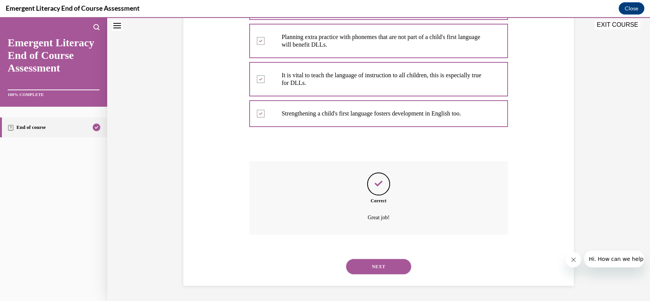
click at [358, 263] on button "NEXT" at bounding box center [378, 266] width 65 height 15
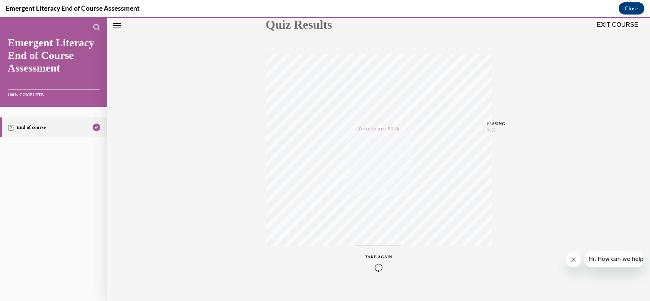
scroll to position [108, 0]
click at [612, 26] on button "EXIT COURSE" at bounding box center [617, 24] width 46 height 9
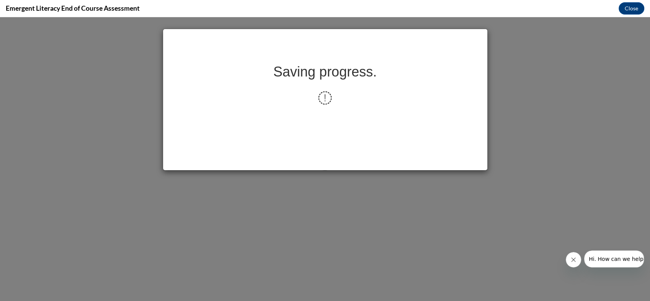
scroll to position [0, 0]
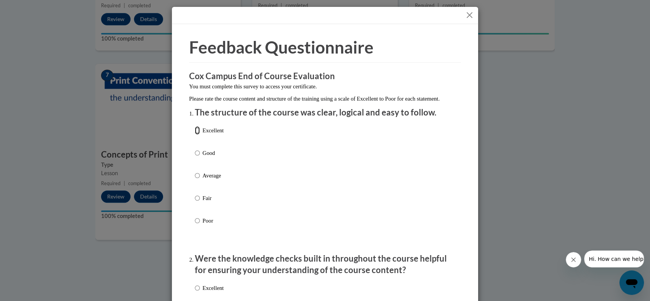
click at [195, 135] on input "Excellent" at bounding box center [197, 130] width 5 height 8
radio input "true"
click at [196, 292] on input "Excellent" at bounding box center [197, 288] width 5 height 8
radio input "true"
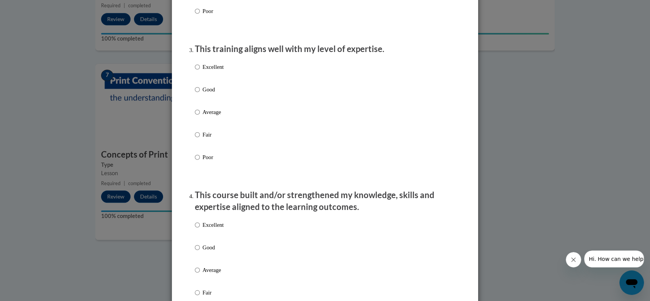
scroll to position [371, 0]
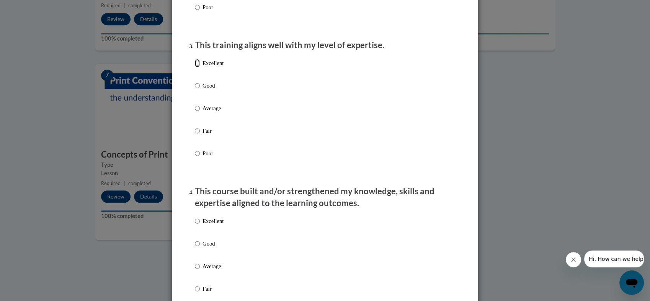
click at [195, 67] on input "Excellent" at bounding box center [197, 63] width 5 height 8
radio input "true"
click at [195, 225] on input "Excellent" at bounding box center [197, 221] width 5 height 8
radio input "true"
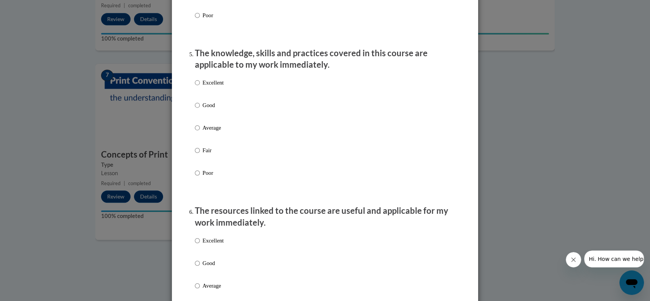
scroll to position [679, 0]
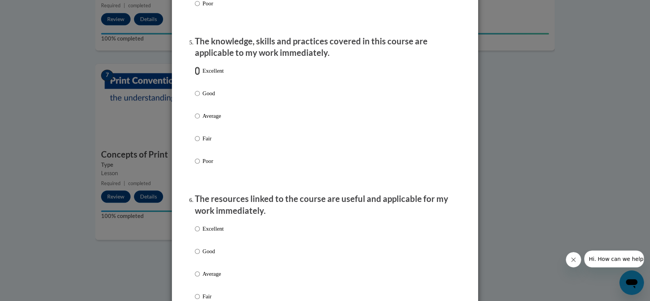
click at [195, 75] on input "Excellent" at bounding box center [197, 71] width 5 height 8
radio input "true"
click at [197, 236] on label "Excellent" at bounding box center [209, 235] width 29 height 21
click at [197, 233] on input "Excellent" at bounding box center [197, 229] width 5 height 8
radio input "true"
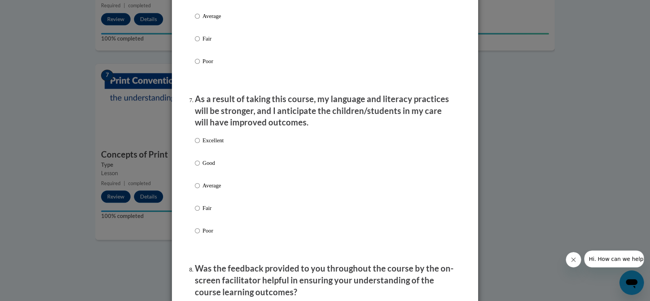
scroll to position [968, 0]
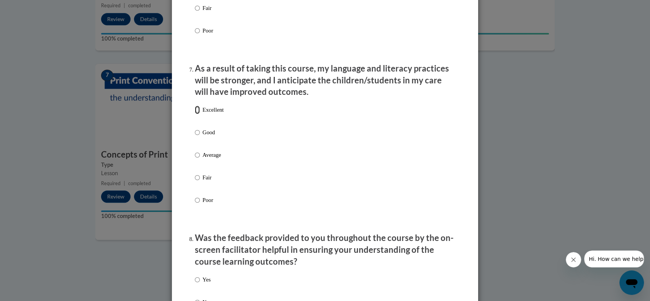
click at [195, 113] on input "Excellent" at bounding box center [197, 110] width 5 height 8
radio input "true"
click at [196, 282] on input "Yes" at bounding box center [197, 280] width 5 height 8
radio input "true"
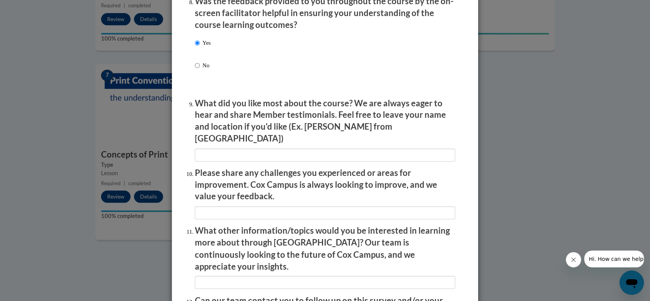
scroll to position [1290, 0]
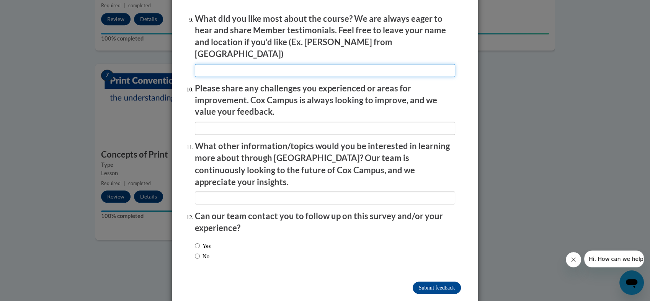
click at [403, 64] on input "textbox" at bounding box center [325, 70] width 260 height 13
type input "Shay from Indiana"
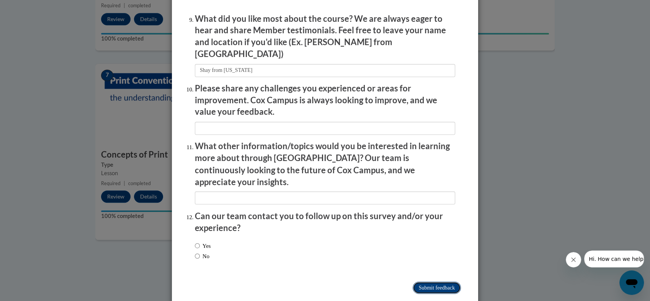
click at [444, 282] on input "Submit feedback" at bounding box center [437, 288] width 48 height 12
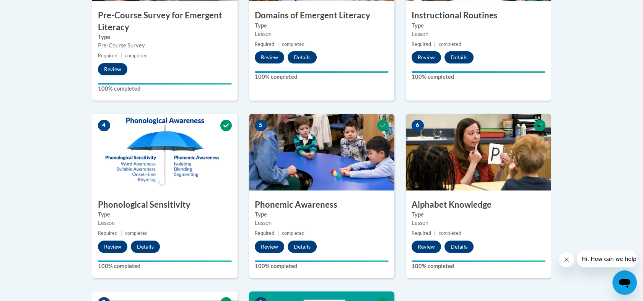
scroll to position [518, 0]
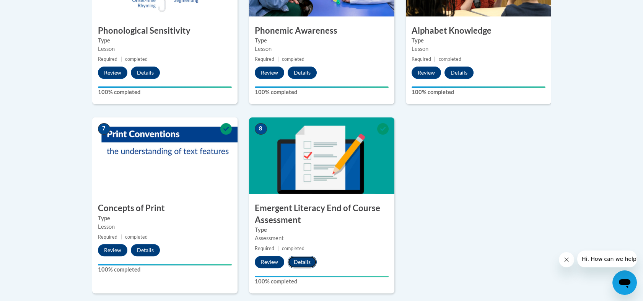
click at [299, 263] on button "Details" at bounding box center [302, 262] width 29 height 12
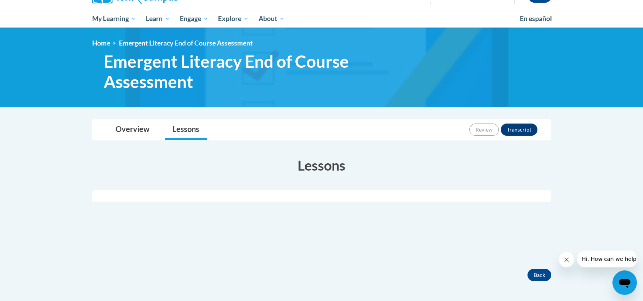
scroll to position [72, 0]
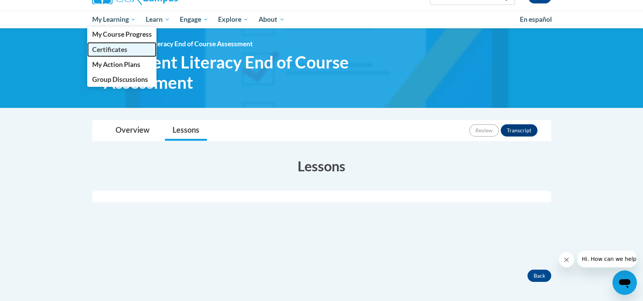
click at [113, 50] on span "Certificates" at bounding box center [109, 50] width 35 height 8
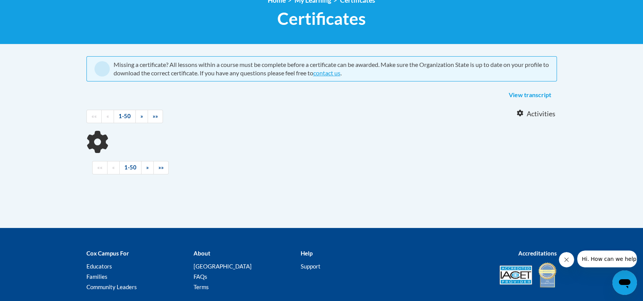
scroll to position [117, 0]
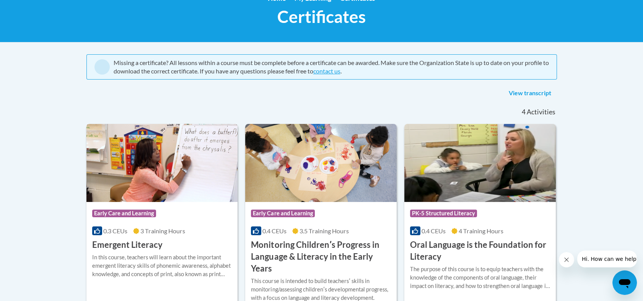
click at [171, 250] on div "Course Category: Early Care and Learning 0.3 CEUs 3 Training Hours COURSE Emerg…" at bounding box center [163, 226] width 152 height 49
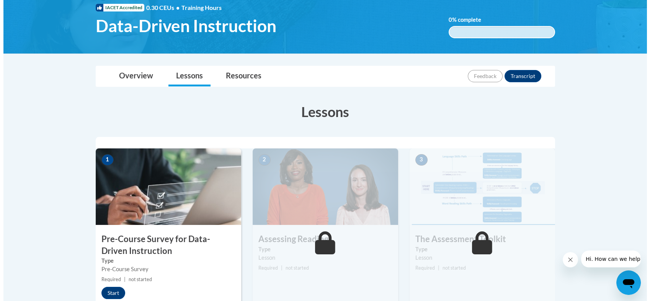
scroll to position [144, 0]
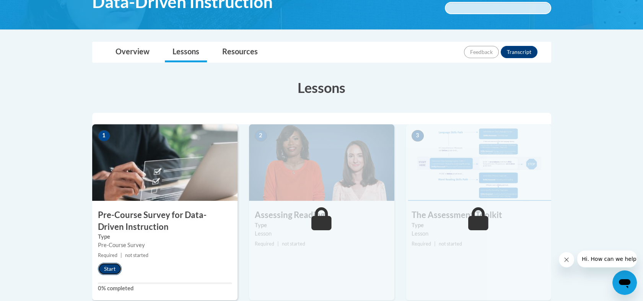
click at [113, 270] on button "Start" at bounding box center [110, 269] width 24 height 12
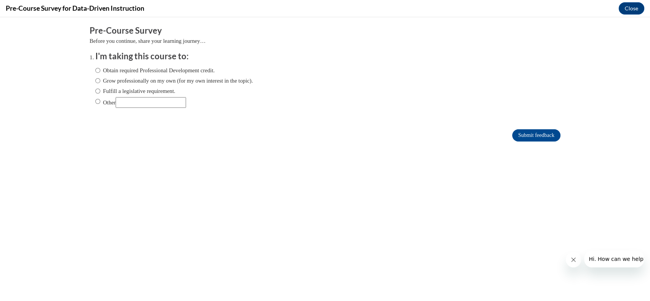
scroll to position [0, 0]
click at [95, 71] on input "Obtain required Professional Development credit." at bounding box center [97, 70] width 5 height 8
radio input "true"
click at [512, 134] on input "Submit feedback" at bounding box center [536, 135] width 48 height 12
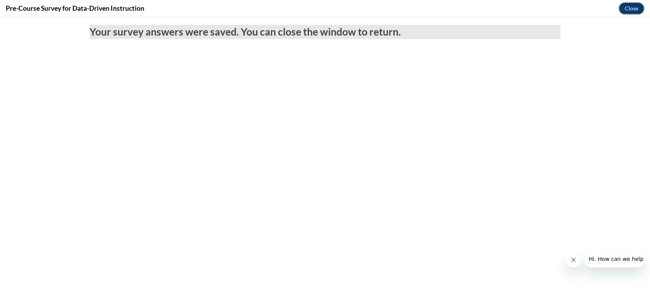
click at [628, 8] on button "Close" at bounding box center [632, 8] width 26 height 12
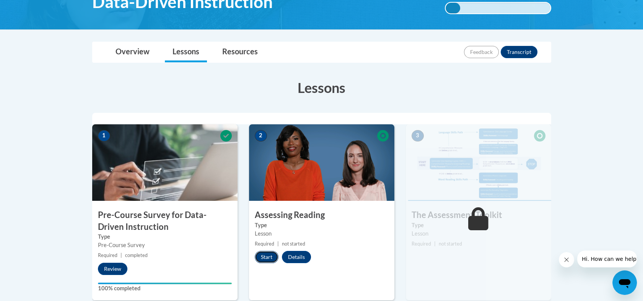
click at [271, 255] on button "Start" at bounding box center [267, 257] width 24 height 12
